Goal: Navigation & Orientation: Find specific page/section

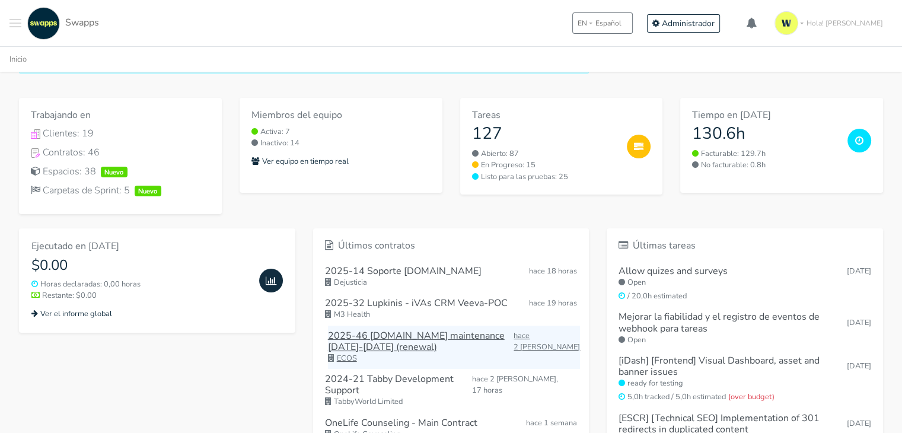
scroll to position [59, 0]
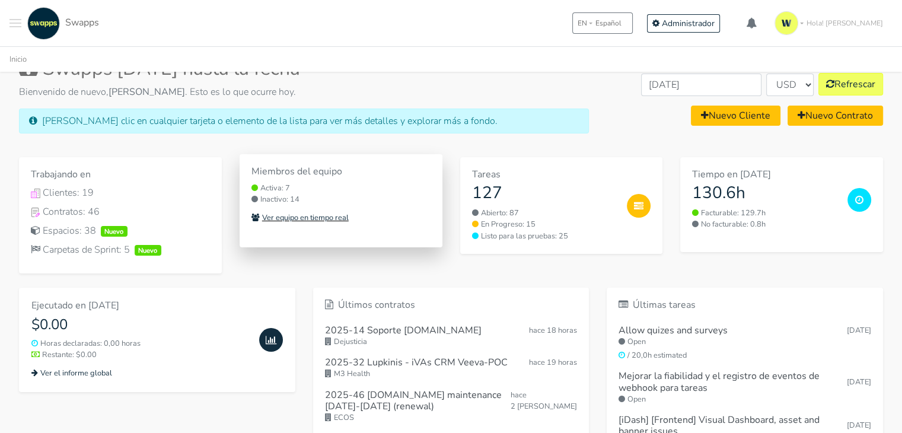
click at [346, 213] on small "Ver equipo en tiempo real" at bounding box center [299, 217] width 97 height 11
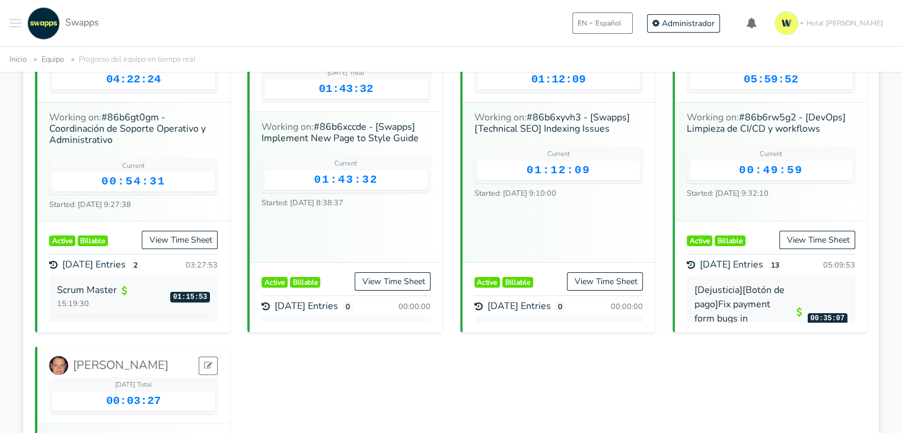
scroll to position [59, 0]
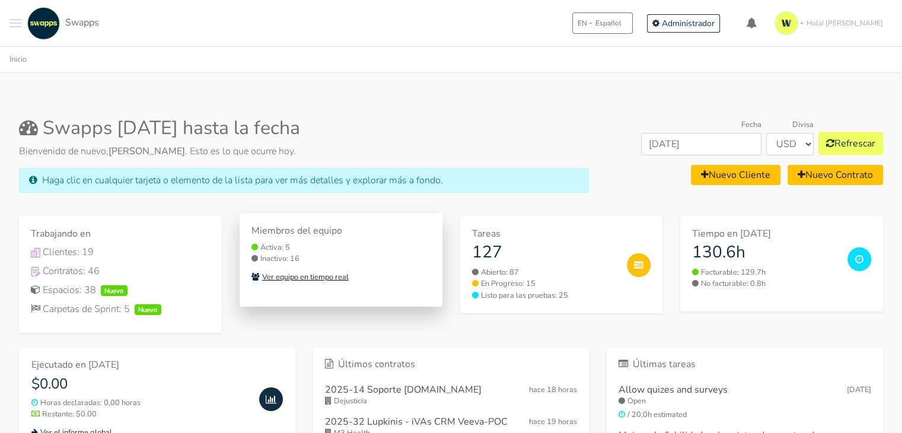
click at [330, 282] on div "Ver equipo en tiempo real" at bounding box center [340, 276] width 179 height 14
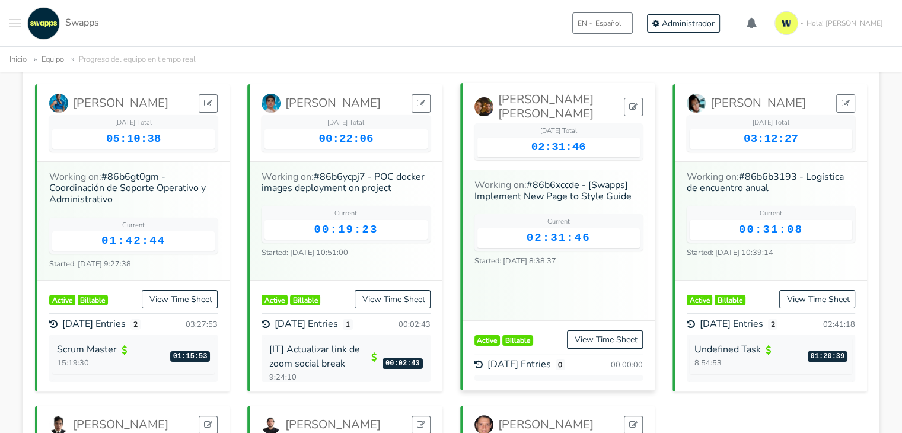
scroll to position [119, 0]
